Goal: Task Accomplishment & Management: Manage account settings

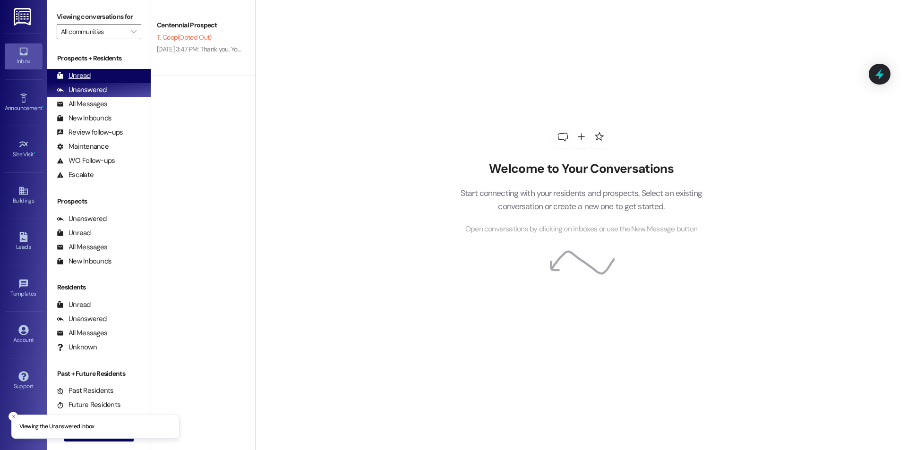
drag, startPoint x: 82, startPoint y: 72, endPoint x: 88, endPoint y: 72, distance: 6.6
click at [82, 73] on div "Unread" at bounding box center [74, 76] width 34 height 10
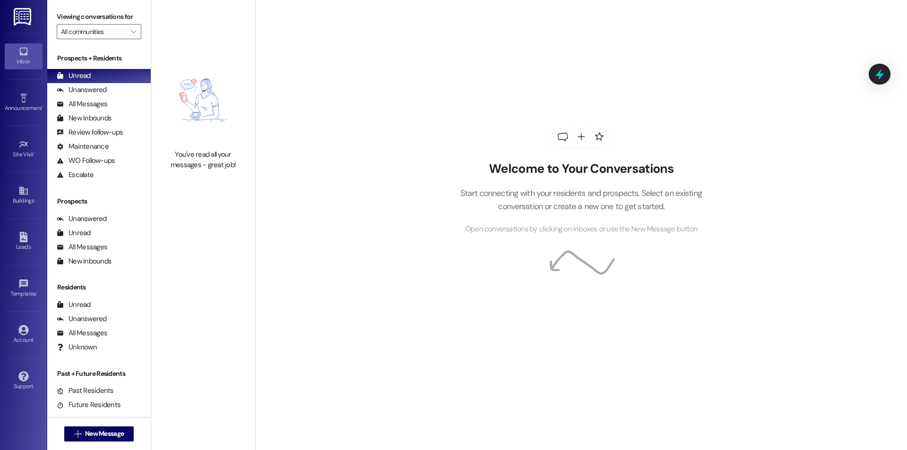
click at [11, 418] on div "Inbox Go to Inbox Announcement • Send A Text Announcement Site Visit • Go to Si…" at bounding box center [23, 225] width 47 height 450
